Goal: Information Seeking & Learning: Learn about a topic

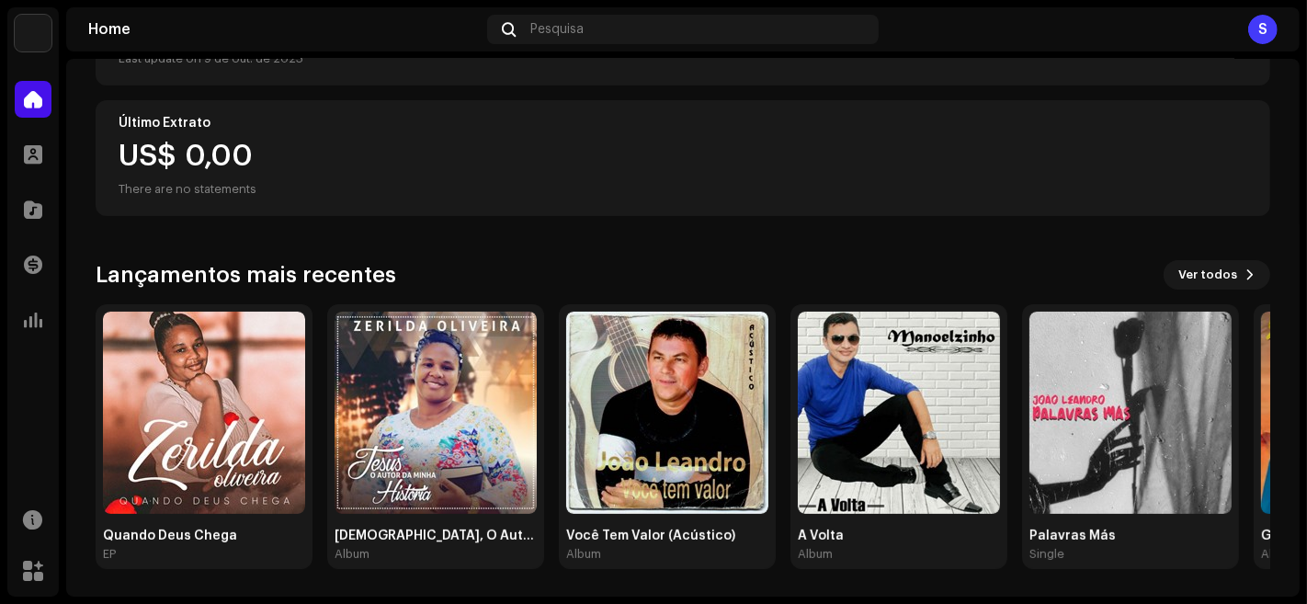
scroll to position [301, 0]
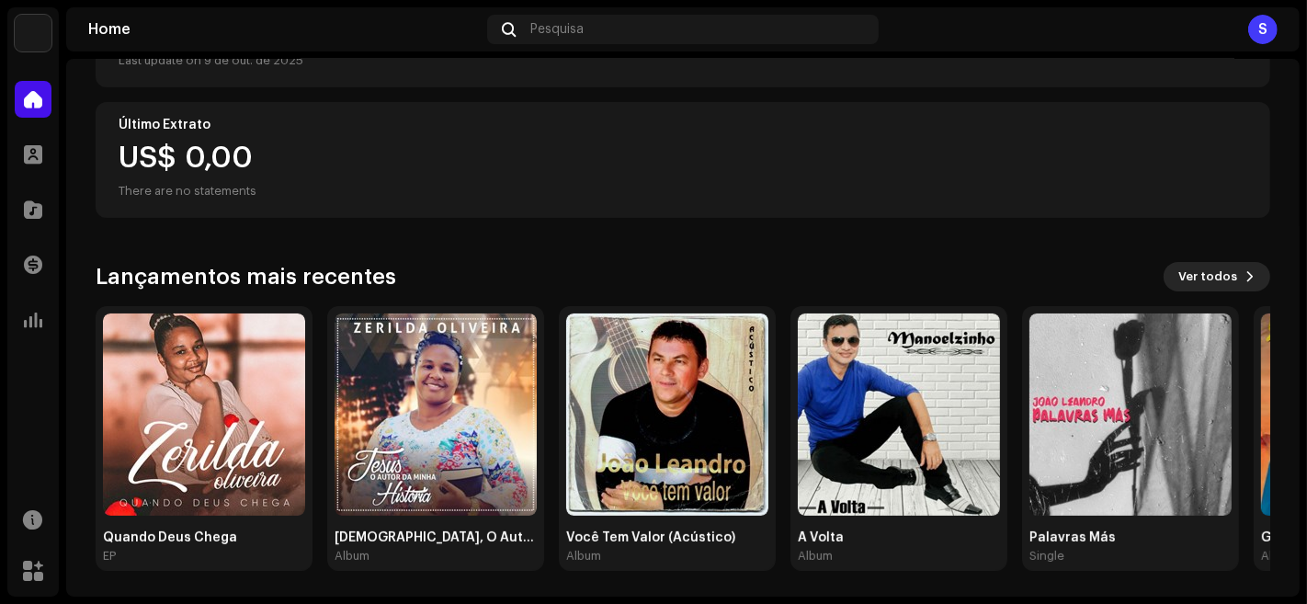
click at [1244, 275] on span at bounding box center [1249, 276] width 11 height 15
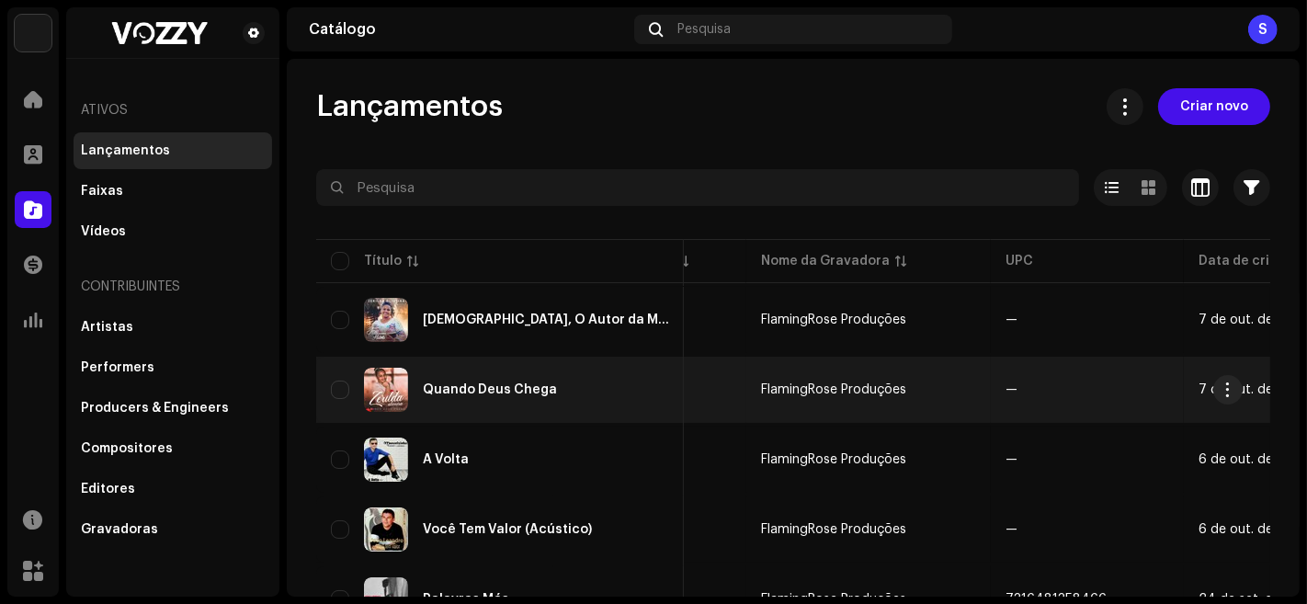
scroll to position [0, 355]
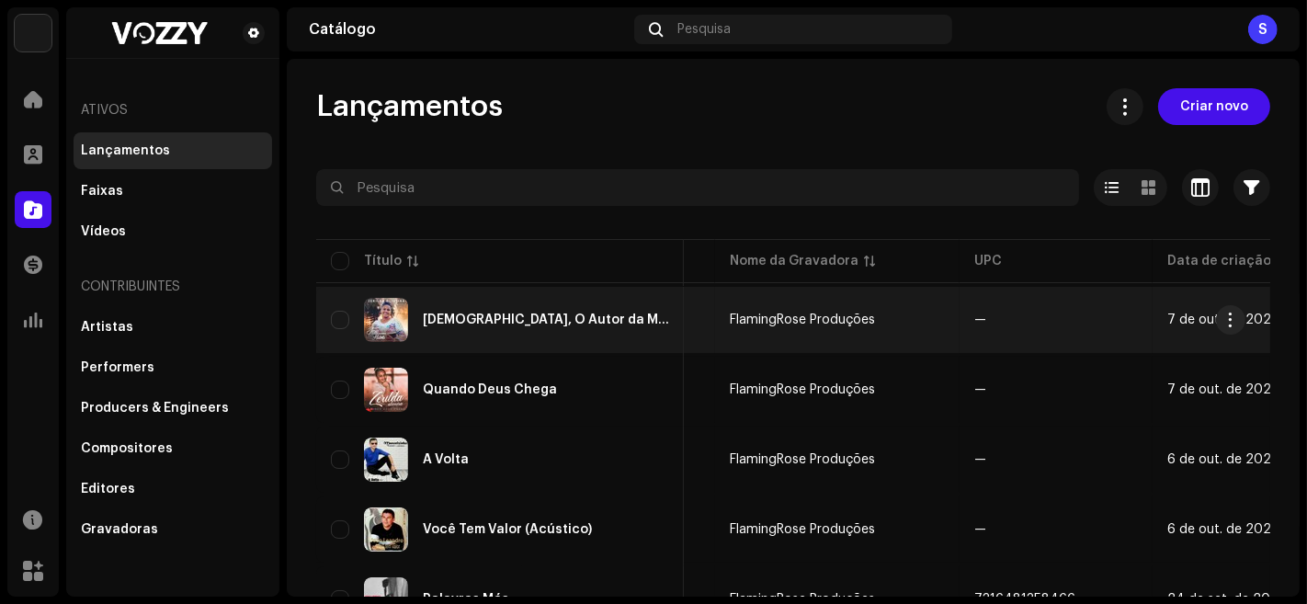
click at [528, 322] on div "[DEMOGRAPHIC_DATA], O Autor da Minha História" at bounding box center [546, 319] width 246 height 13
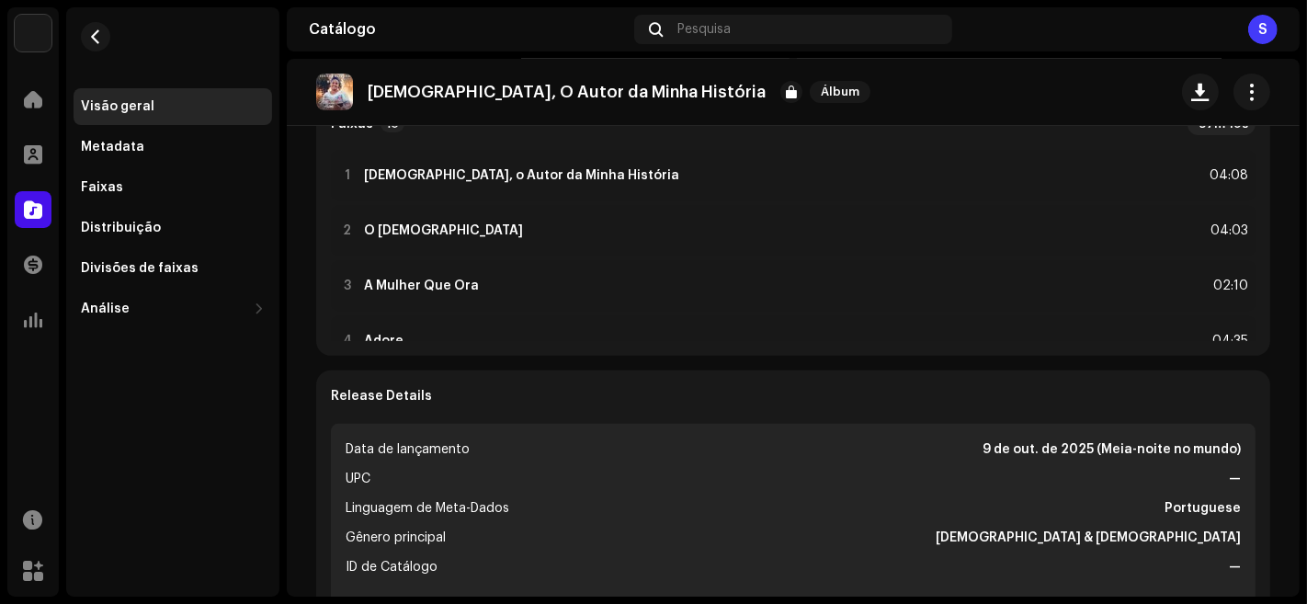
click at [357, 175] on re-o-release-hero "Jesus, O Autor da Minha História Álbum Jesus, O Autor da Minha História Álbum Z…" at bounding box center [793, 132] width 1013 height 147
click at [394, 175] on re-o-release-hero "Jesus, O Autor da Minha História Álbum Jesus, O Autor da Minha História Álbum Z…" at bounding box center [793, 132] width 1013 height 147
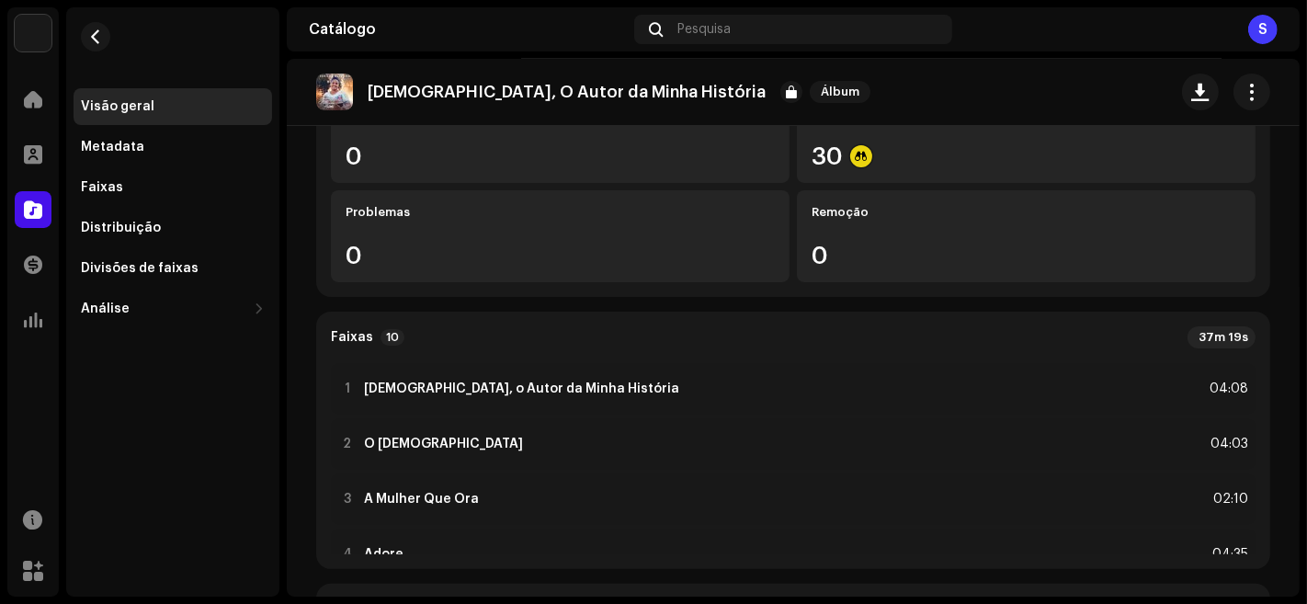
scroll to position [236, 0]
